Goal: Information Seeking & Learning: Learn about a topic

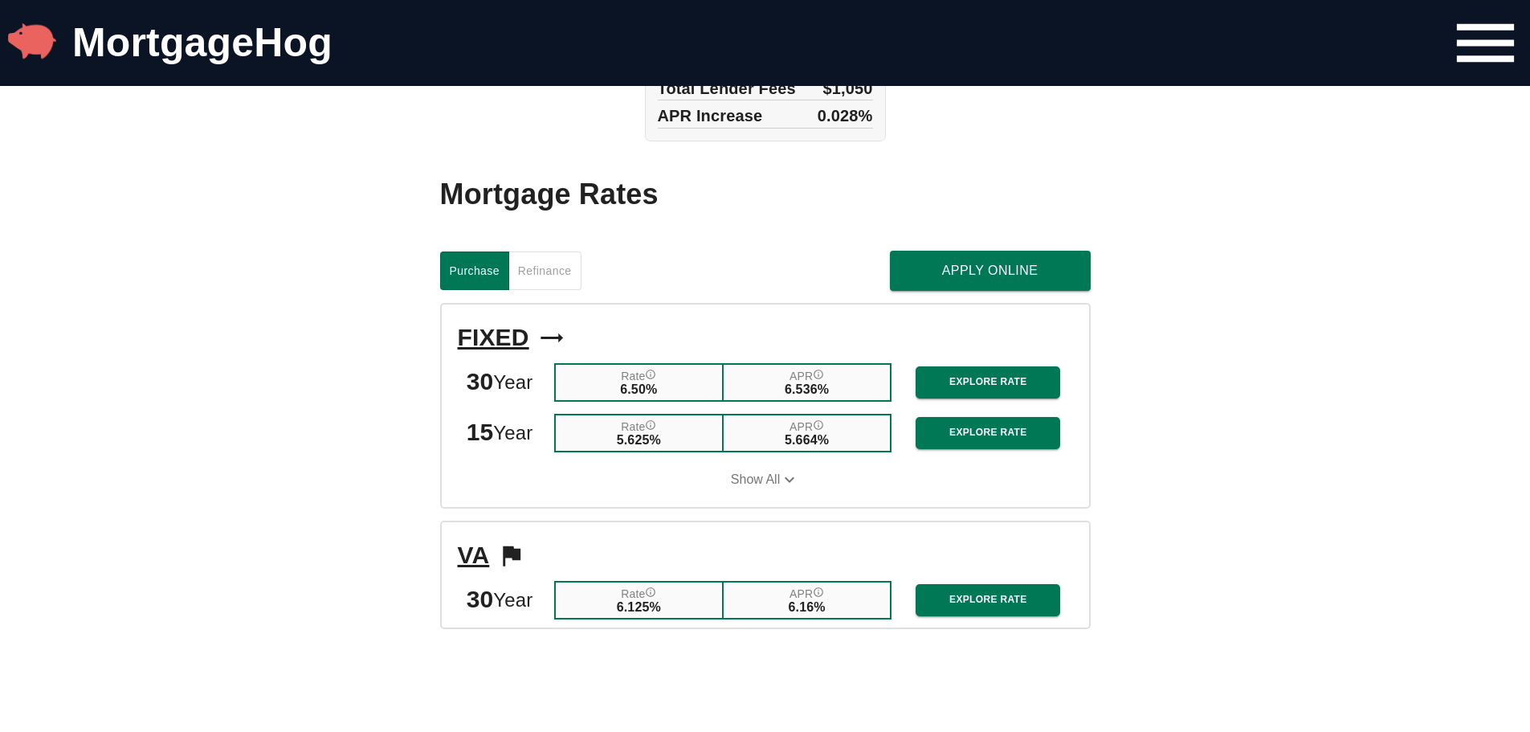
scroll to position [1606, 0]
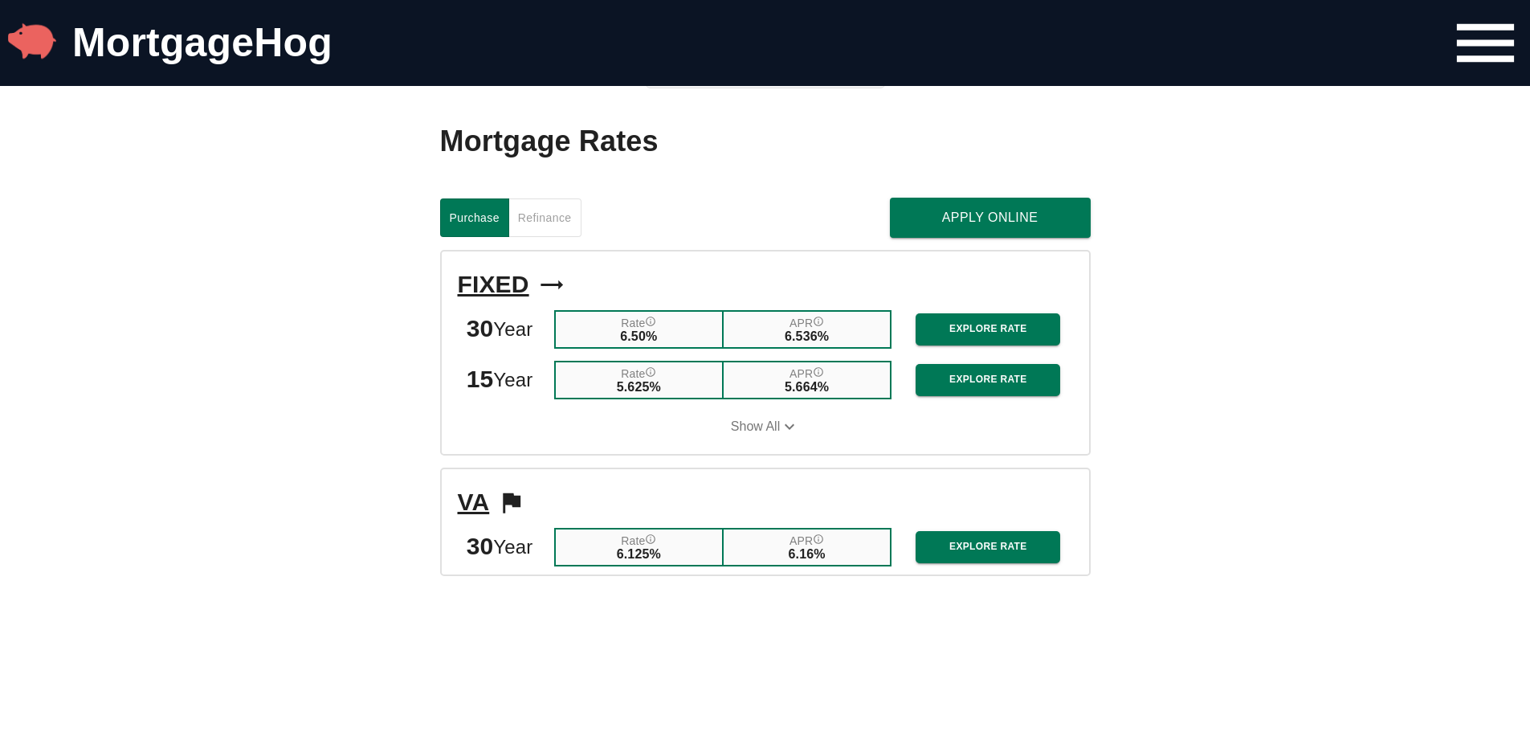
click at [789, 426] on icon "button" at bounding box center [789, 426] width 19 height 19
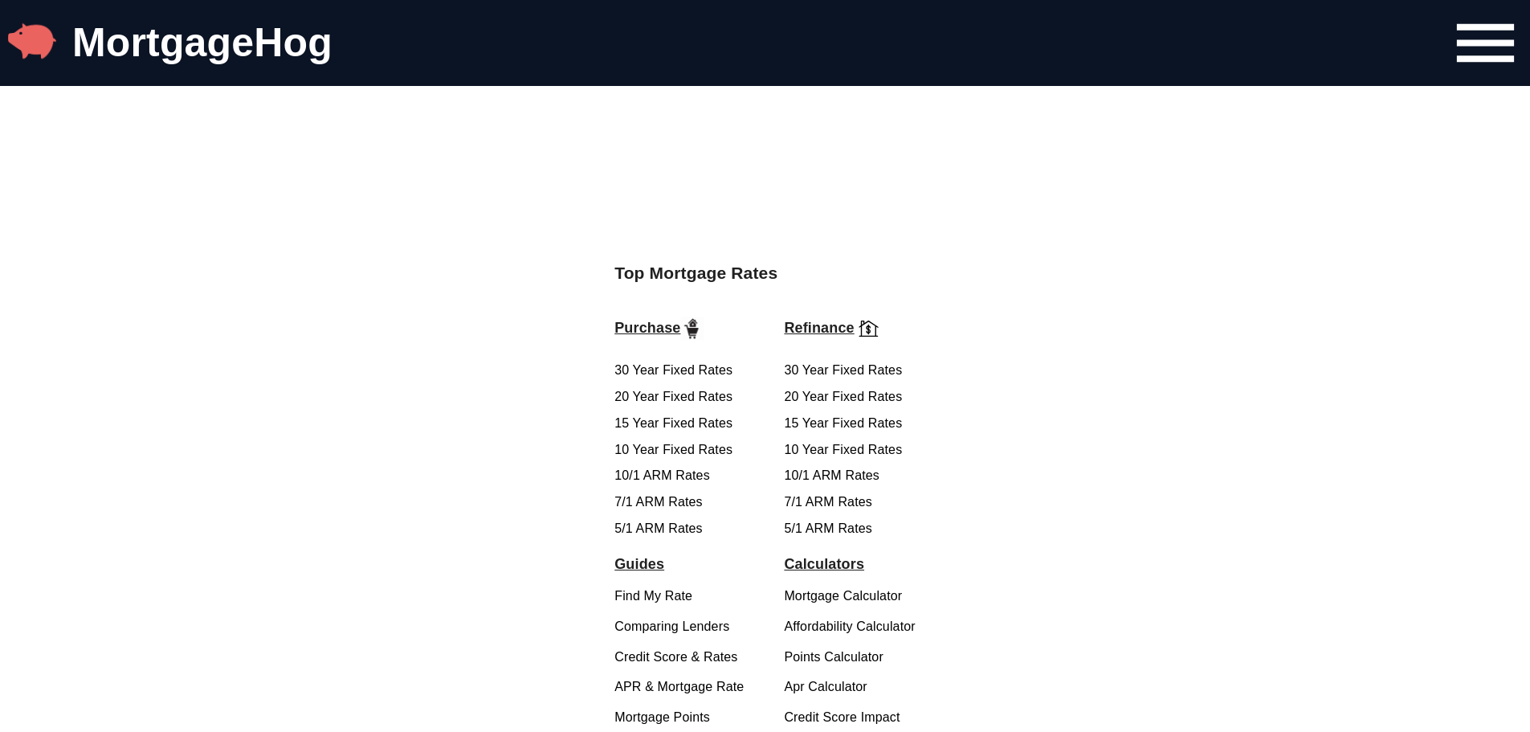
scroll to position [2811, 0]
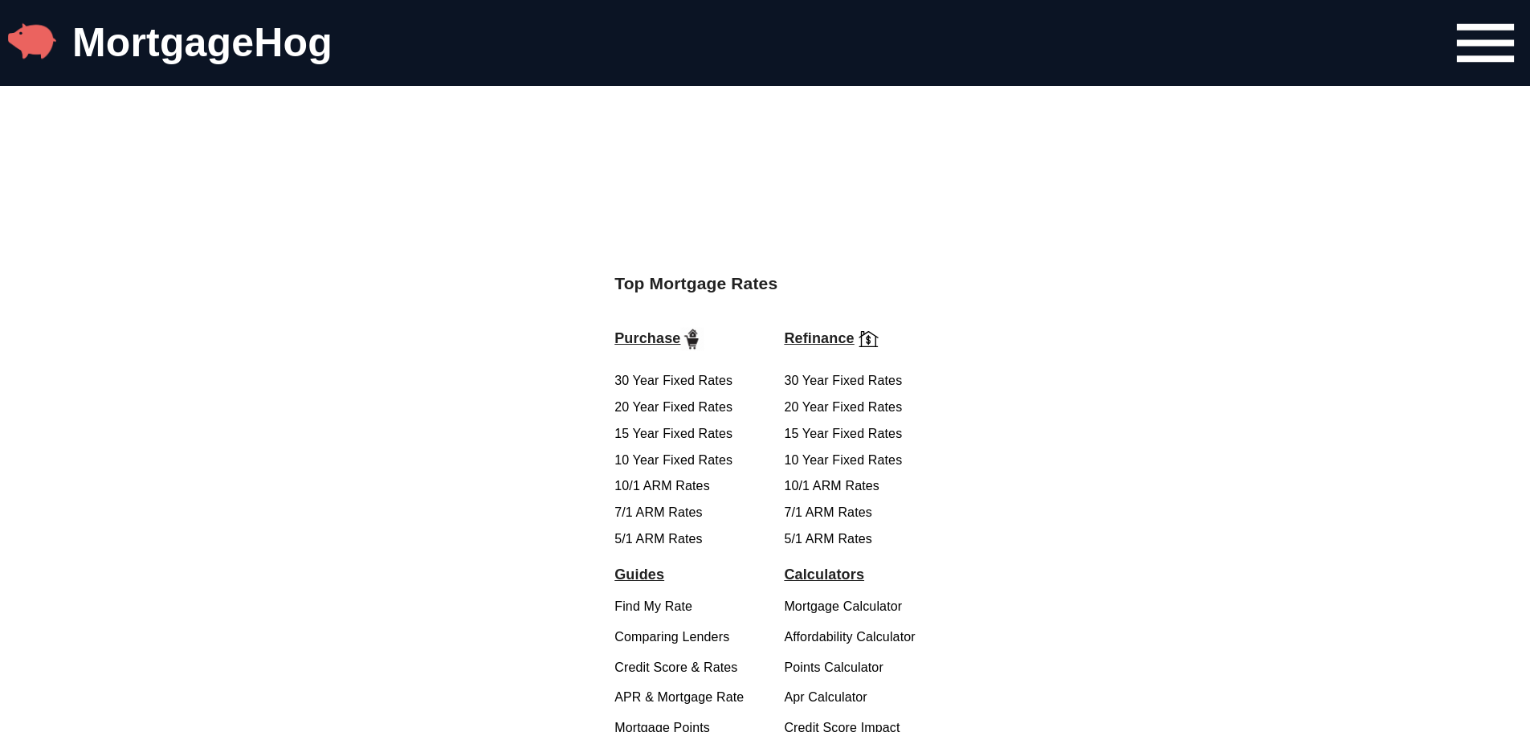
click at [678, 519] on link "7/1 ARM Rates" at bounding box center [658, 512] width 88 height 14
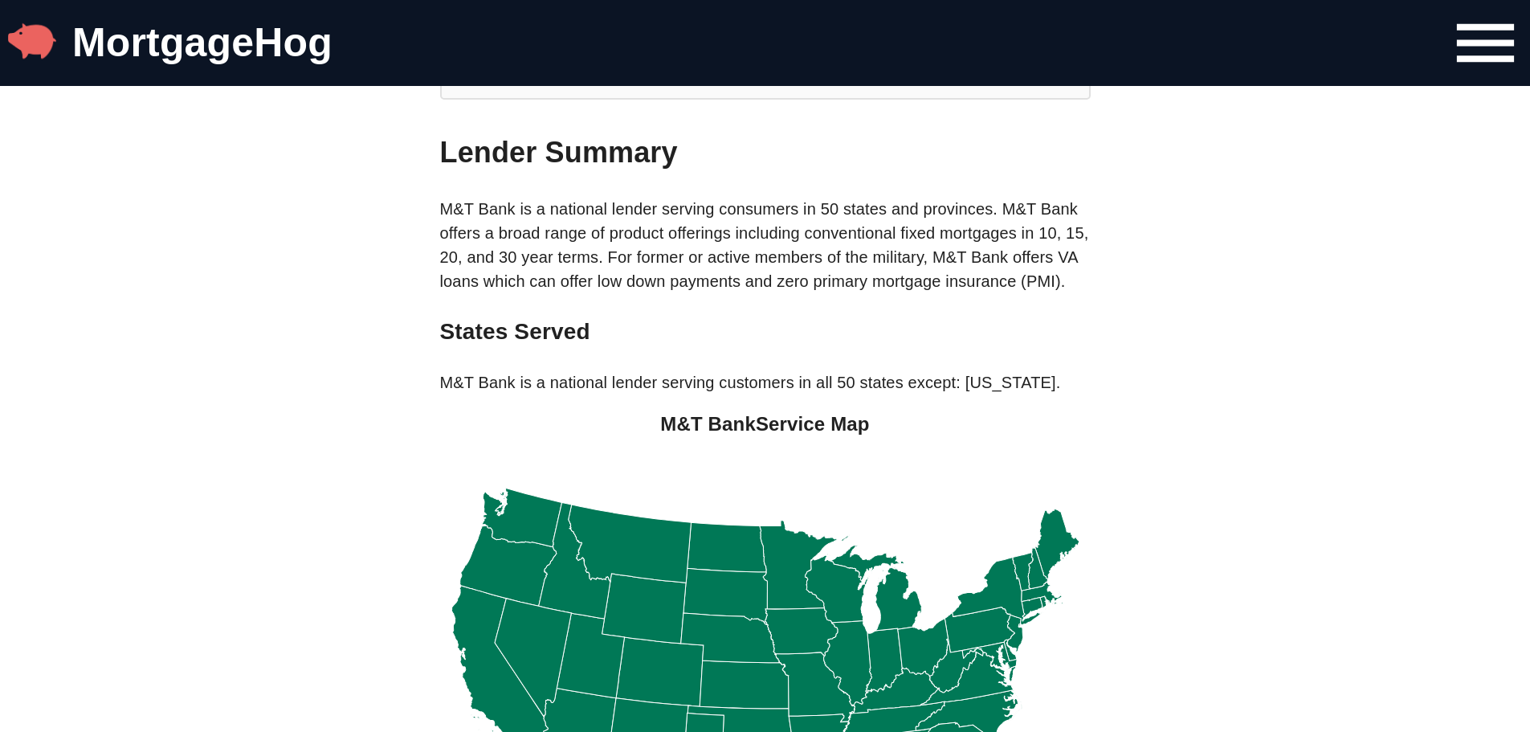
scroll to position [562, 0]
